Goal: Information Seeking & Learning: Learn about a topic

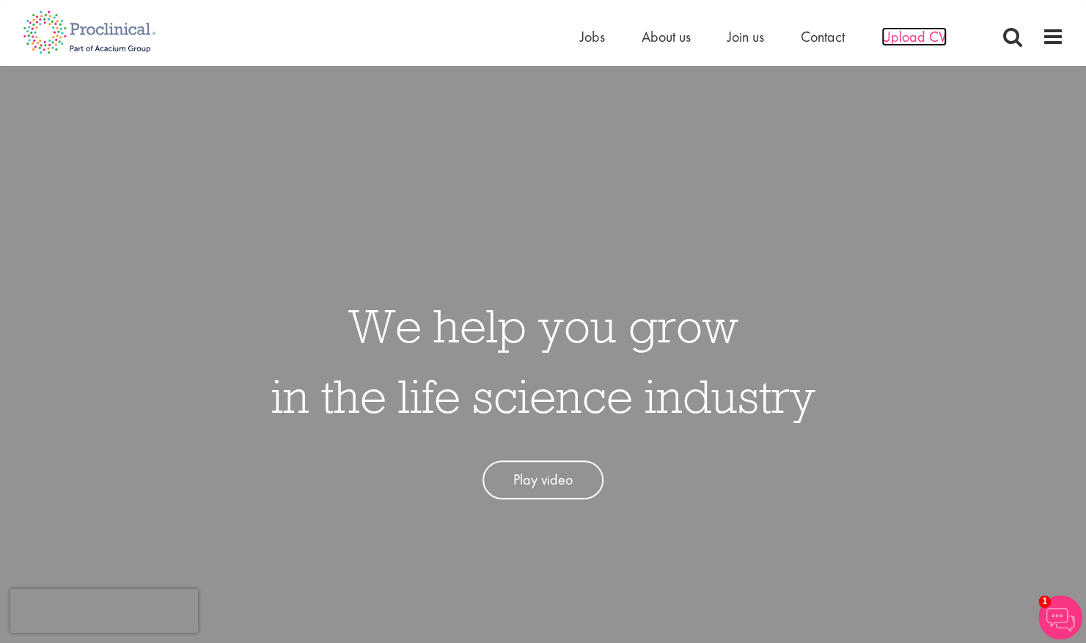
click at [802, 38] on span "Upload CV" at bounding box center [913, 36] width 65 height 19
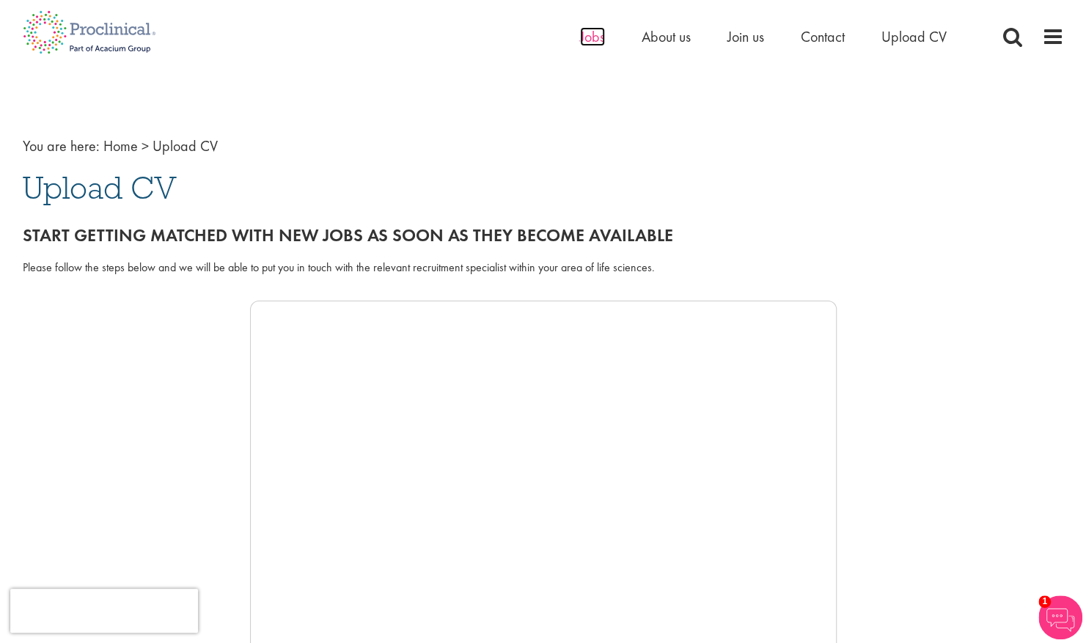
click at [592, 34] on span "Jobs" at bounding box center [592, 36] width 25 height 19
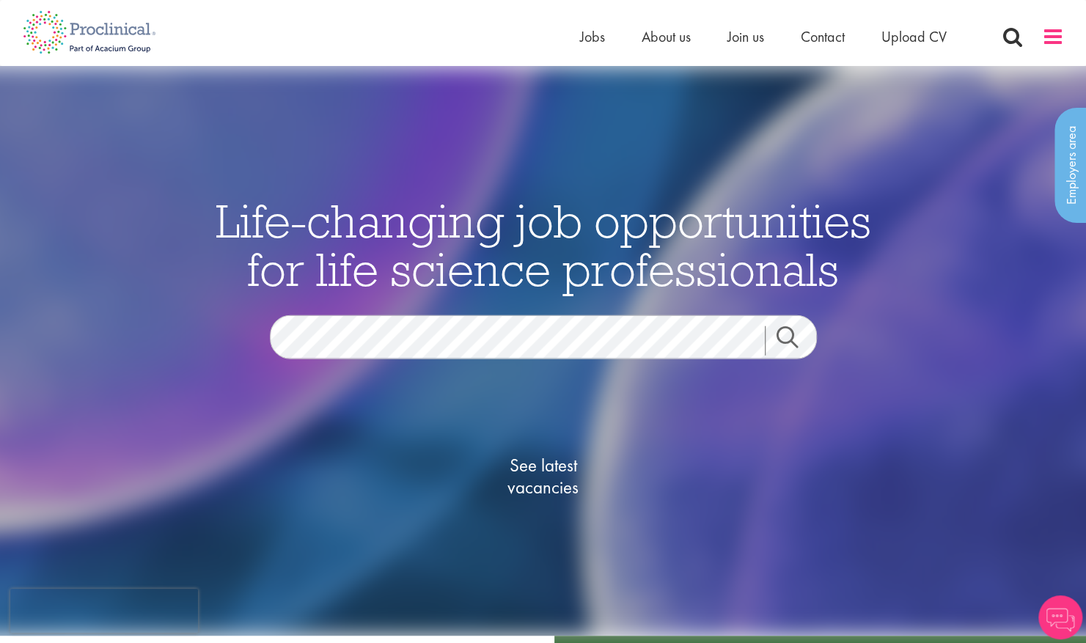
click at [1055, 37] on span at bounding box center [1053, 37] width 22 height 22
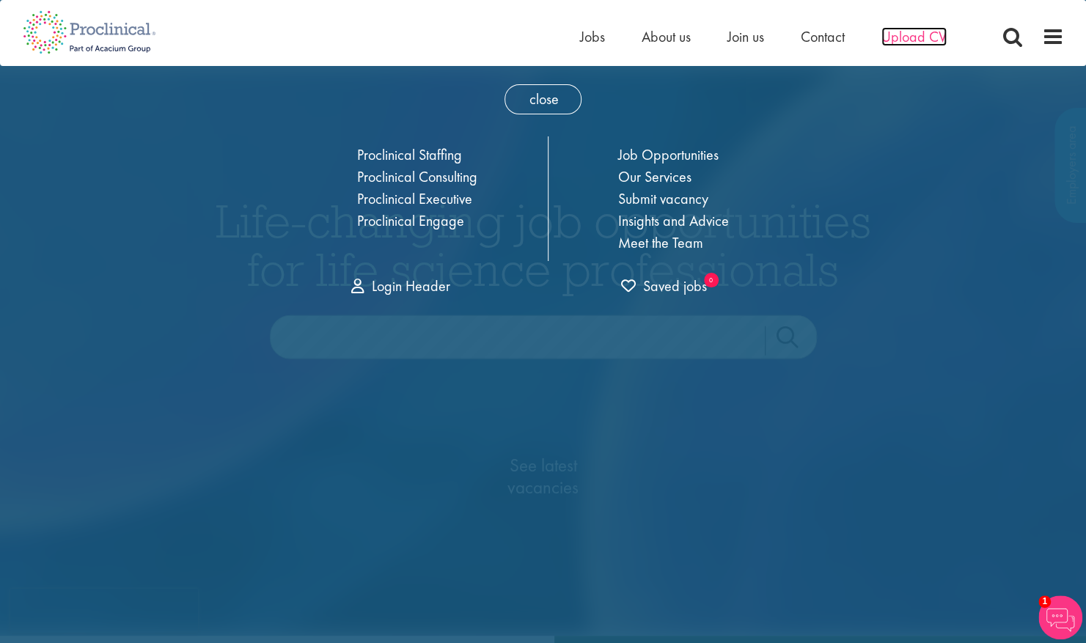
click at [896, 35] on span "Upload CV" at bounding box center [913, 36] width 65 height 19
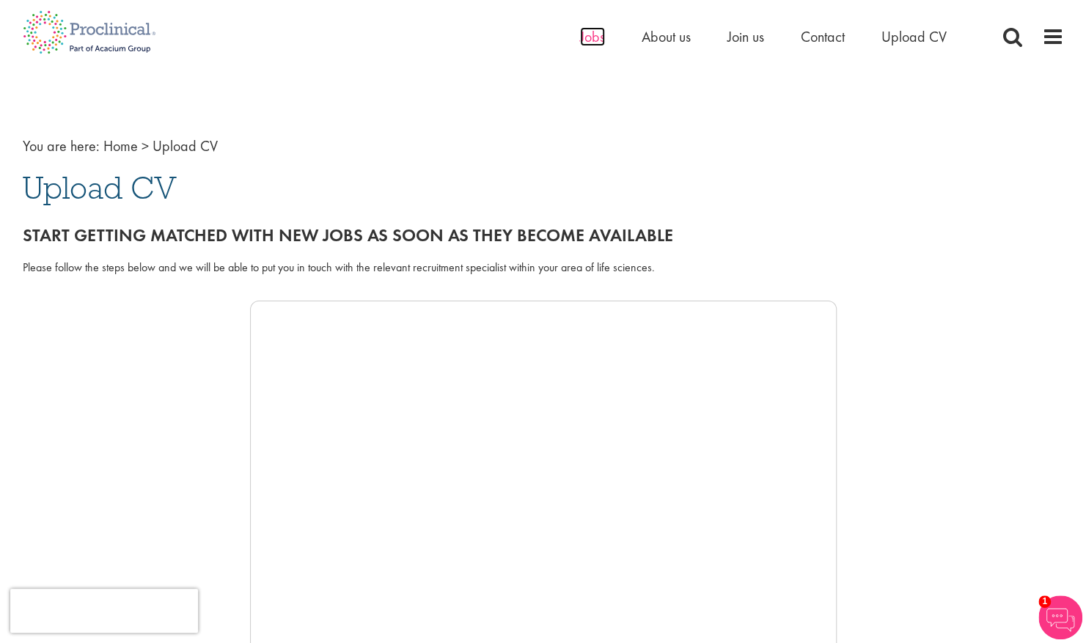
click at [584, 34] on span "Jobs" at bounding box center [592, 36] width 25 height 19
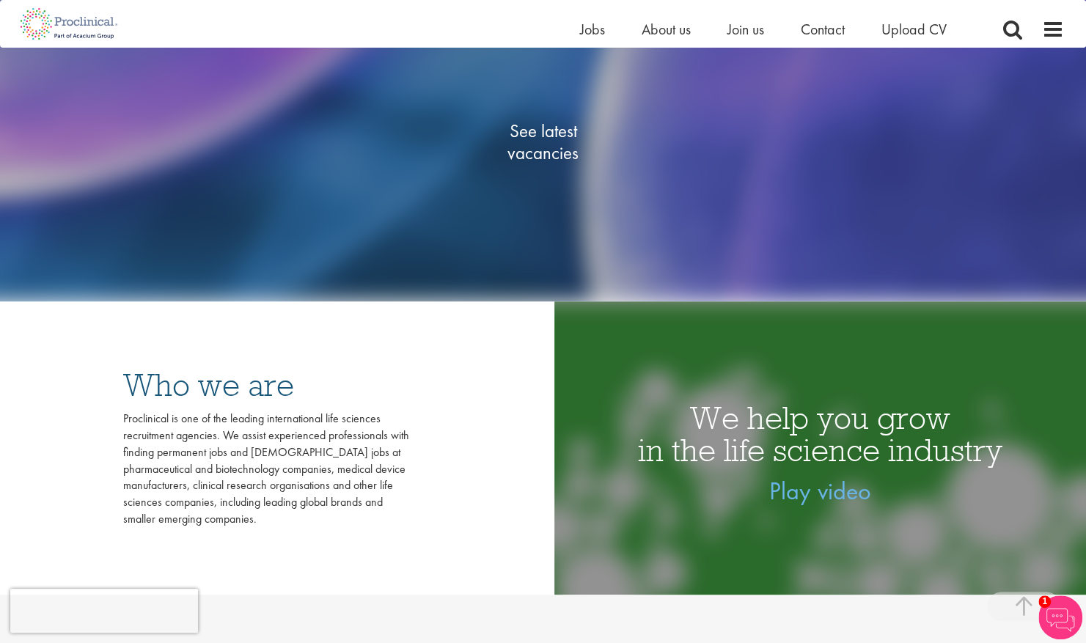
scroll to position [293, 0]
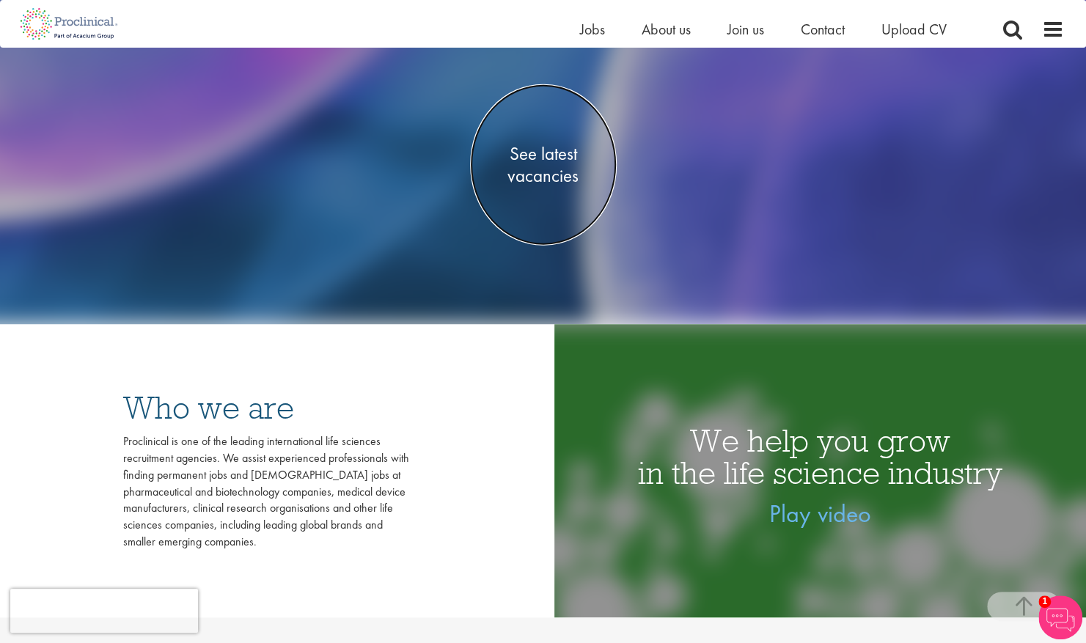
click at [527, 174] on span "See latest vacancies" at bounding box center [543, 165] width 147 height 44
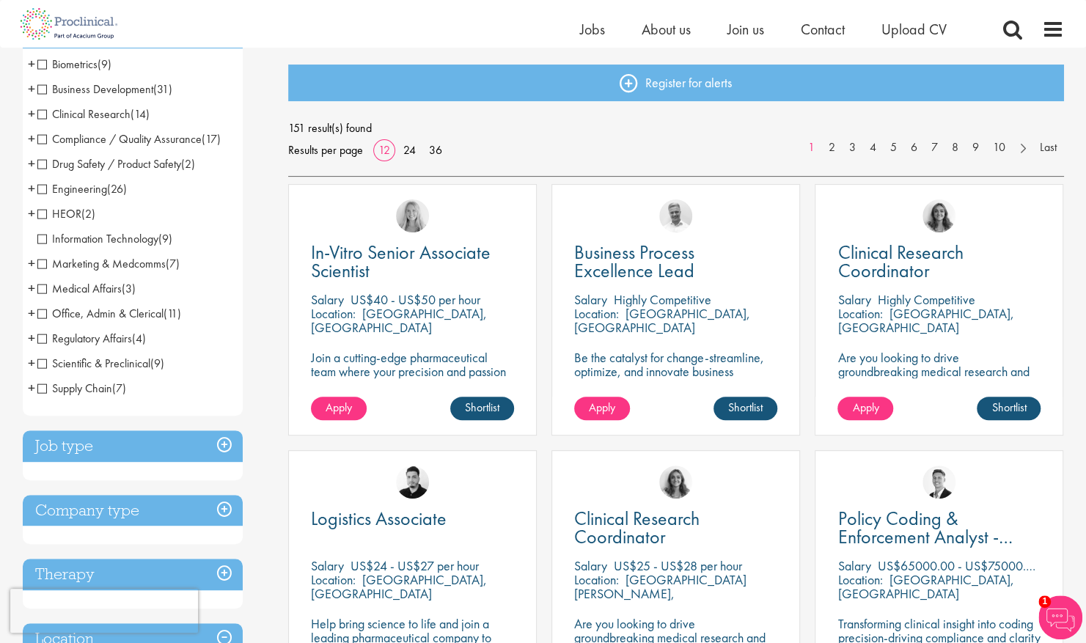
scroll to position [73, 0]
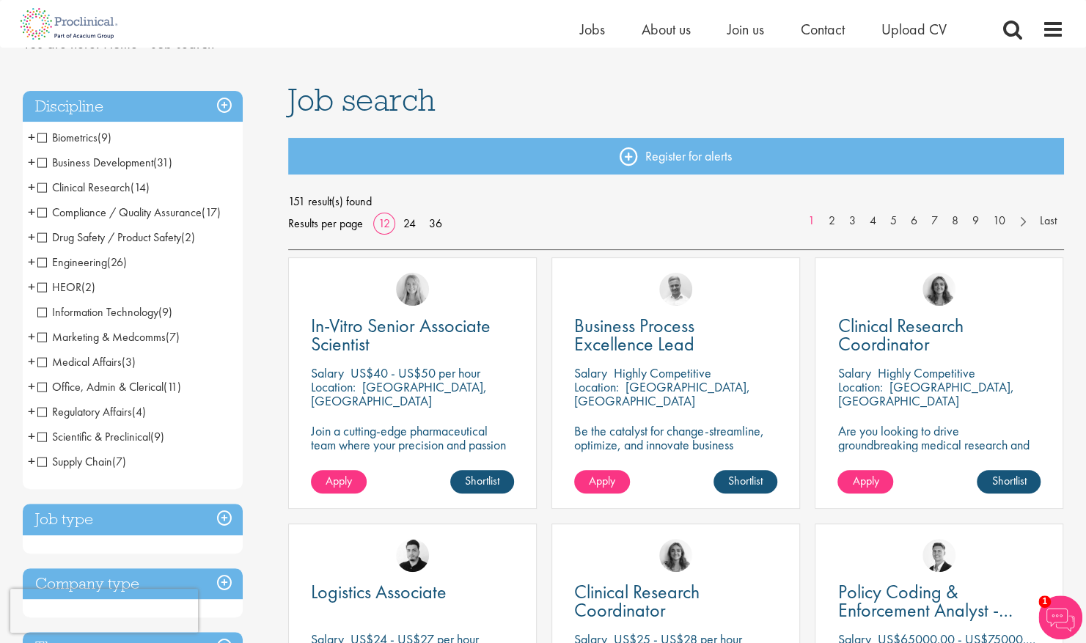
click at [109, 186] on span "Clinical Research" at bounding box center [83, 187] width 93 height 15
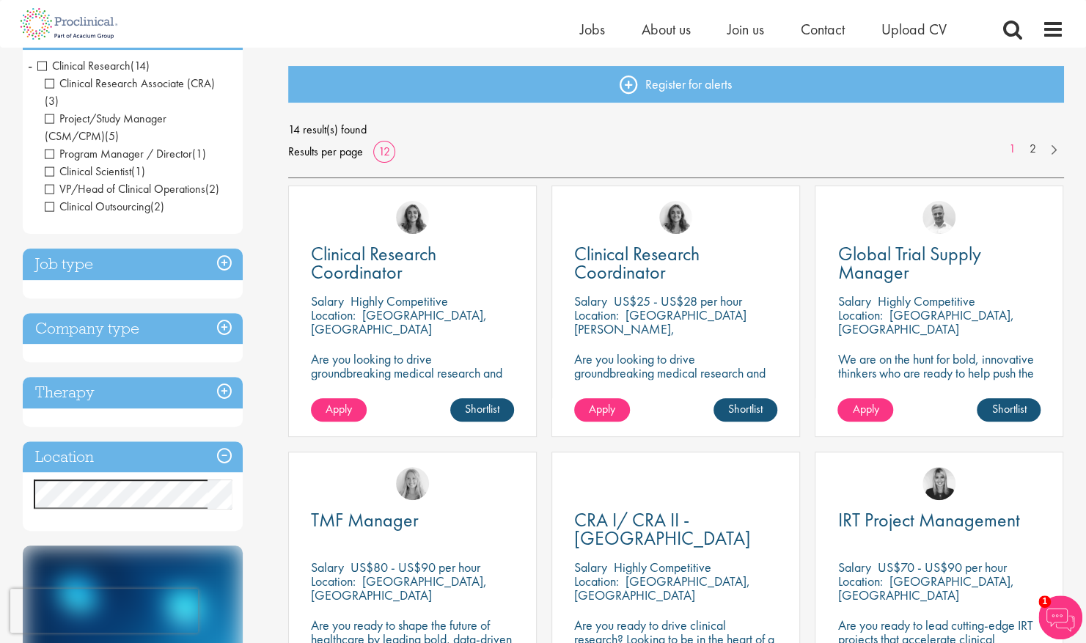
scroll to position [73, 0]
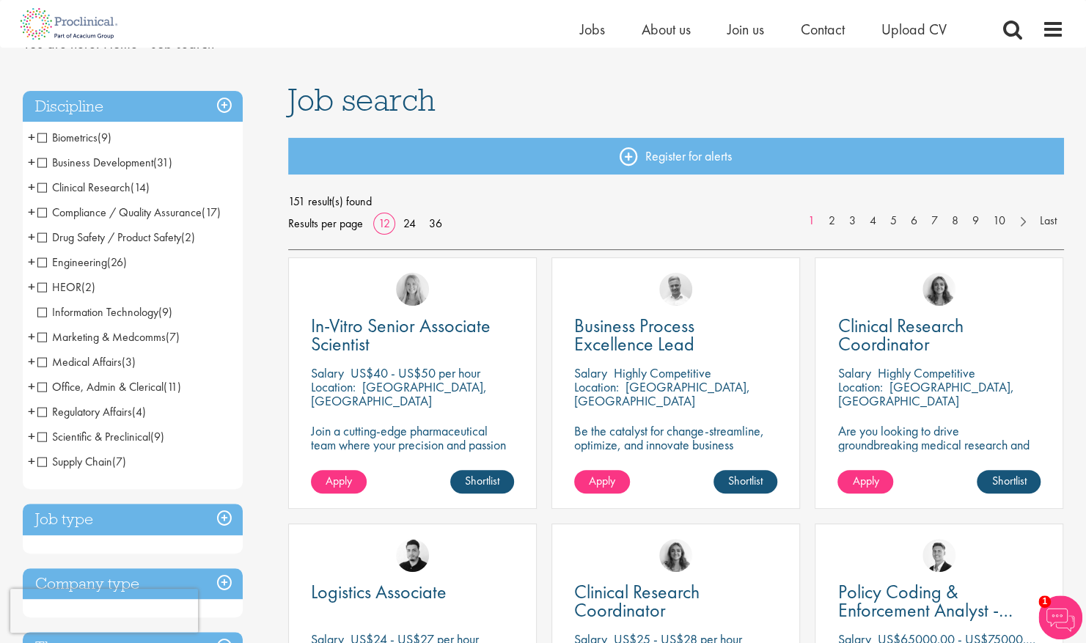
click at [42, 210] on span "Compliance / Quality Assurance" at bounding box center [119, 212] width 164 height 15
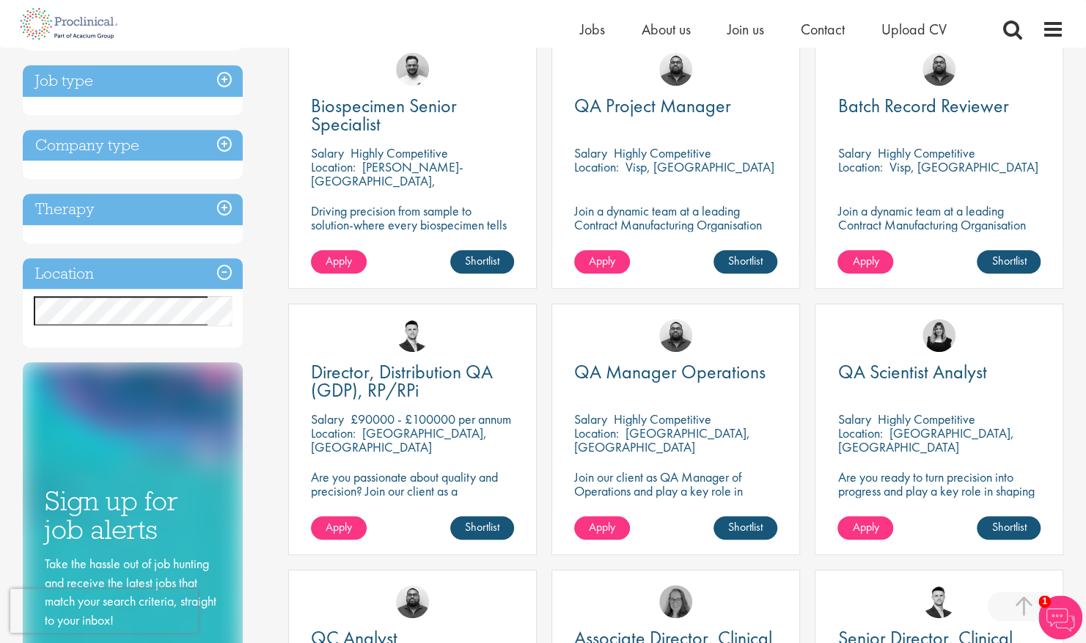
scroll to position [220, 0]
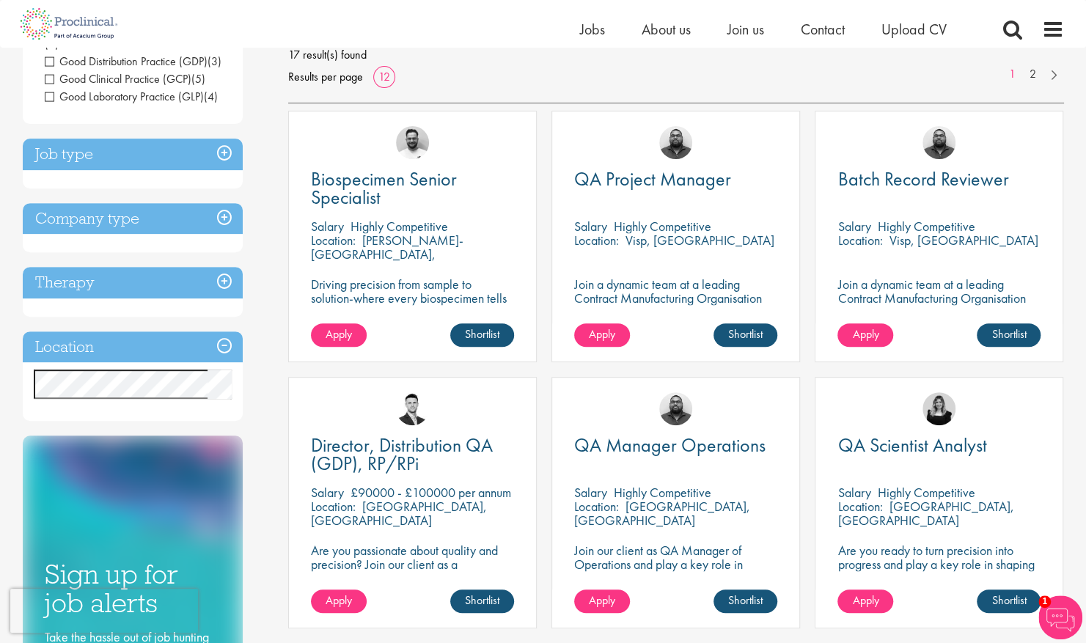
click at [222, 150] on h3 "Job type" at bounding box center [133, 155] width 220 height 32
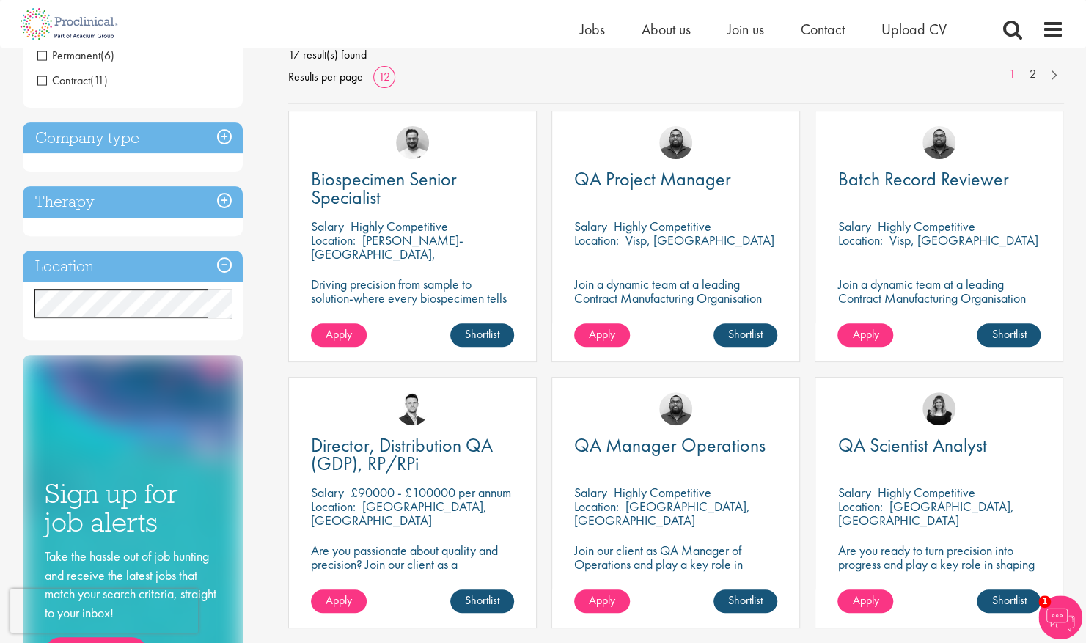
scroll to position [73, 0]
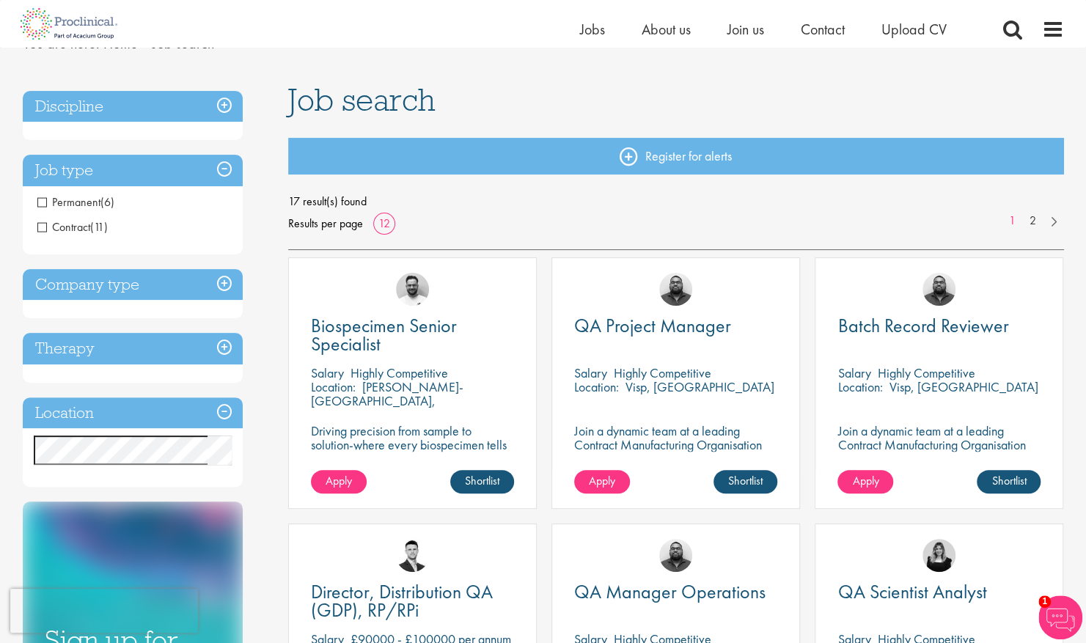
click at [221, 282] on h3 "Company type" at bounding box center [133, 285] width 220 height 32
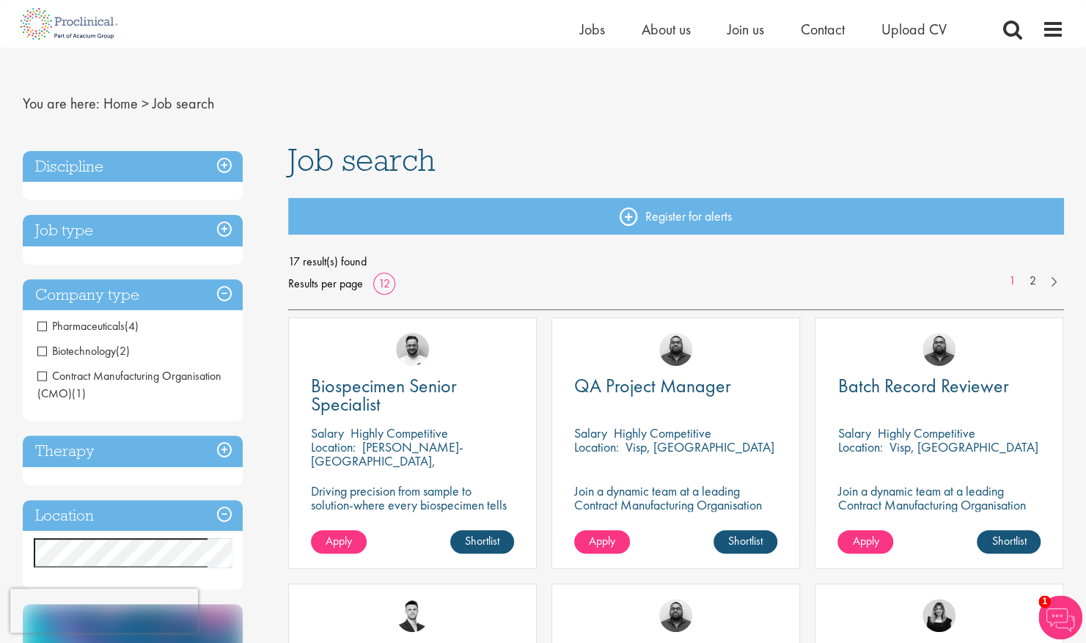
scroll to position [0, 0]
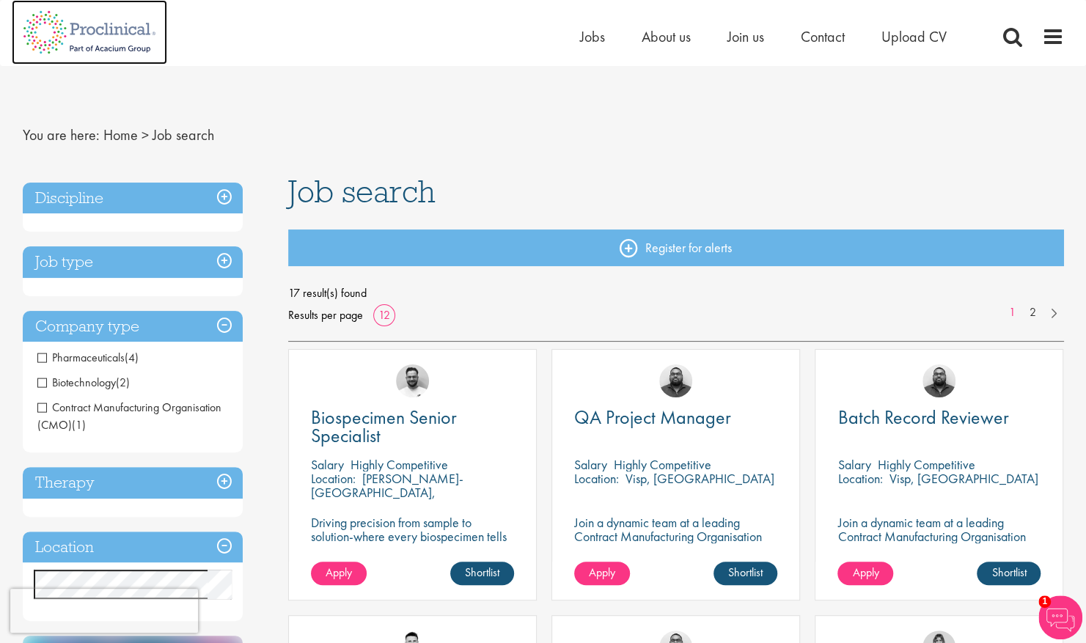
click at [110, 27] on img at bounding box center [89, 32] width 155 height 65
